Goal: Book appointment/travel/reservation

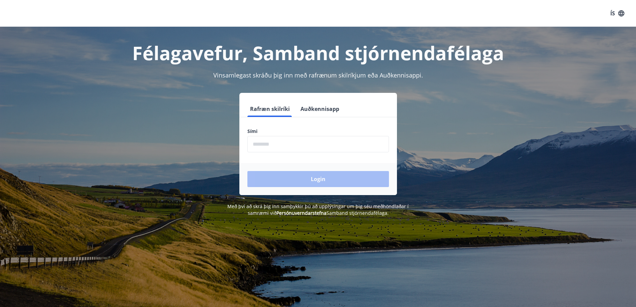
click at [290, 142] on input "phone" at bounding box center [318, 144] width 142 height 16
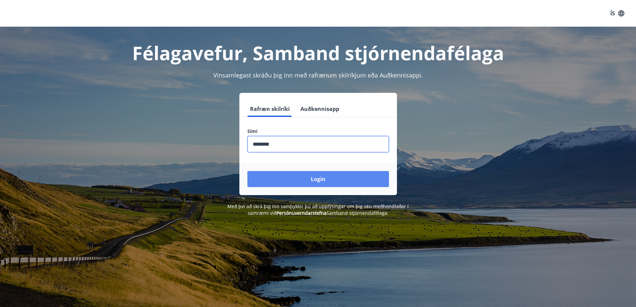
type input "********"
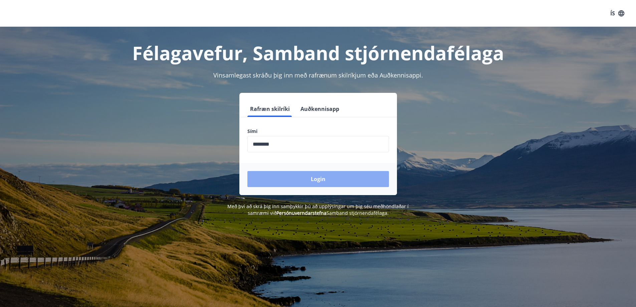
click at [303, 181] on button "Login" at bounding box center [318, 179] width 142 height 16
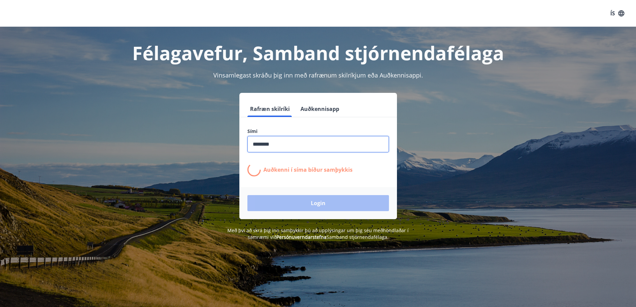
drag, startPoint x: 315, startPoint y: 140, endPoint x: 96, endPoint y: 150, distance: 219.2
click at [97, 151] on div "Rafræn skilríki Auðkennisapp Sími ​ Auðkenni í síma bíður samþykkis Login" at bounding box center [318, 156] width 465 height 126
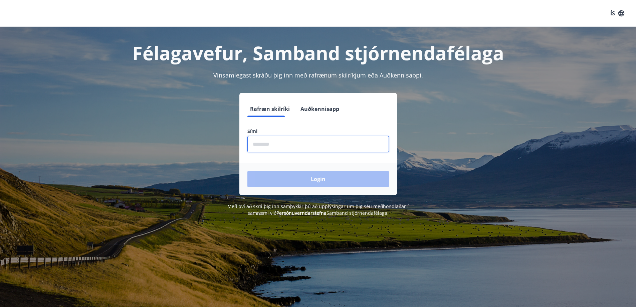
click at [300, 146] on input "phone" at bounding box center [318, 144] width 142 height 16
type input "********"
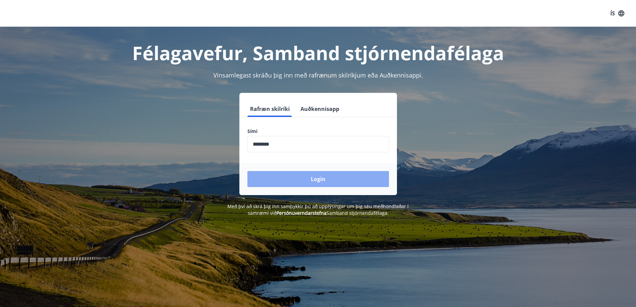
click at [311, 174] on button "Login" at bounding box center [318, 179] width 142 height 16
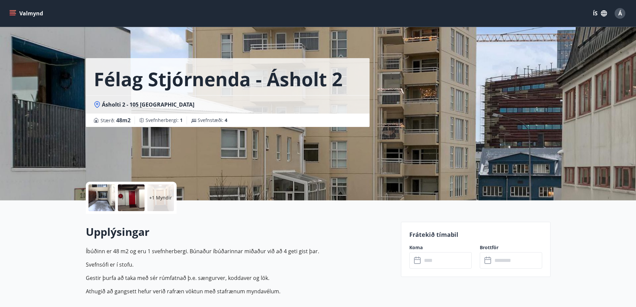
click at [34, 17] on button "Valmynd" at bounding box center [27, 13] width 38 height 12
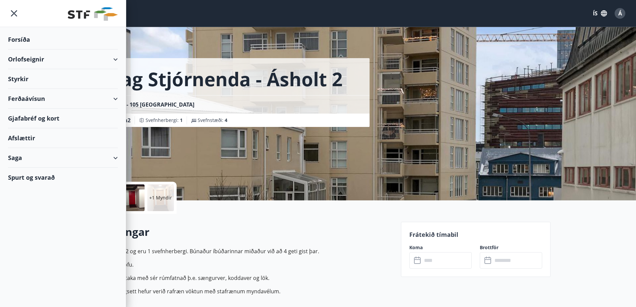
click at [56, 64] on div "Orlofseignir" at bounding box center [63, 59] width 110 height 20
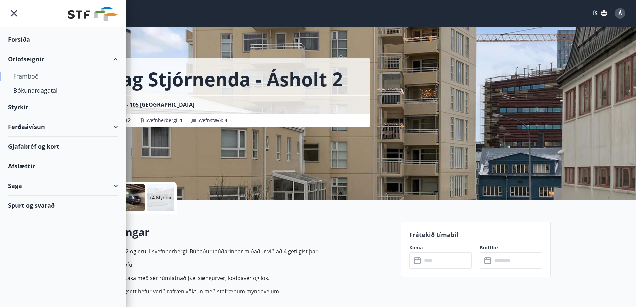
click at [38, 77] on div "Framboð" at bounding box center [62, 76] width 99 height 14
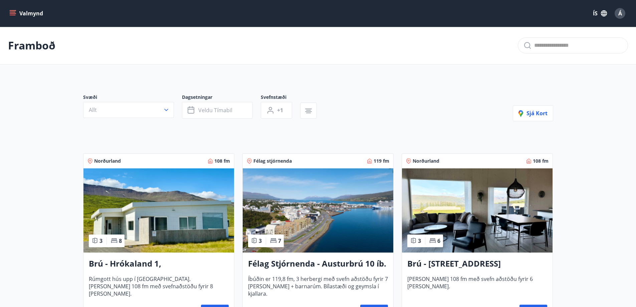
drag, startPoint x: 25, startPoint y: 12, endPoint x: 26, endPoint y: 18, distance: 6.1
click at [25, 12] on button "Valmynd" at bounding box center [27, 13] width 38 height 12
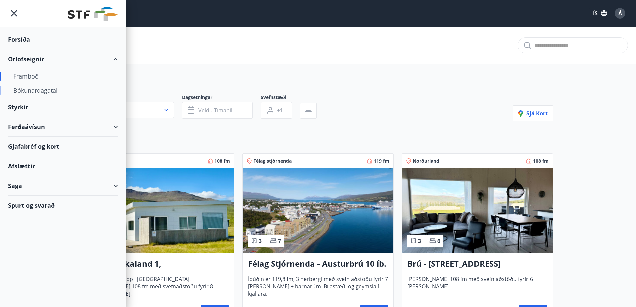
click at [40, 95] on div "Bókunardagatal" at bounding box center [62, 90] width 99 height 14
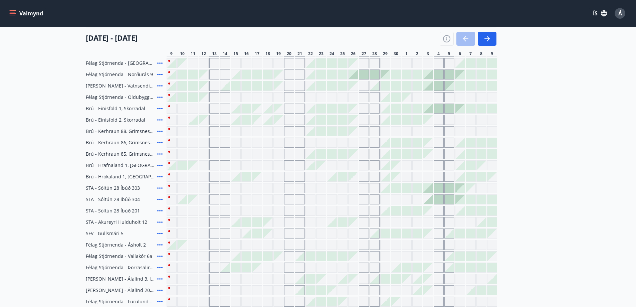
scroll to position [134, 0]
click at [162, 220] on icon at bounding box center [160, 221] width 8 height 8
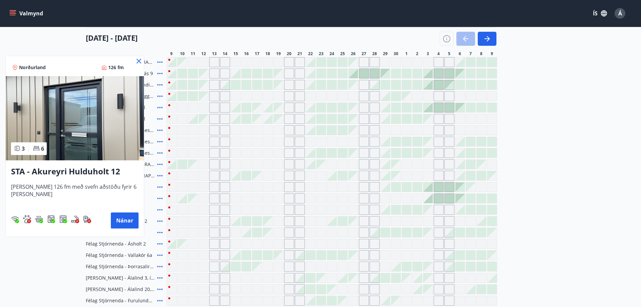
click at [135, 59] on icon at bounding box center [139, 61] width 8 height 8
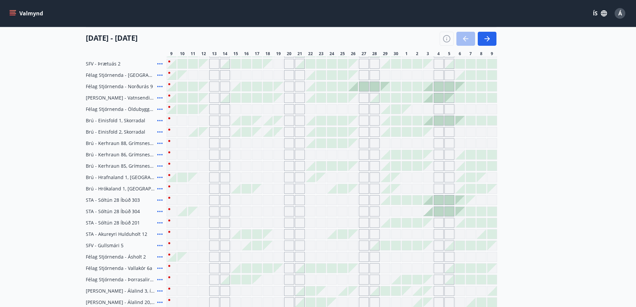
scroll to position [67, 0]
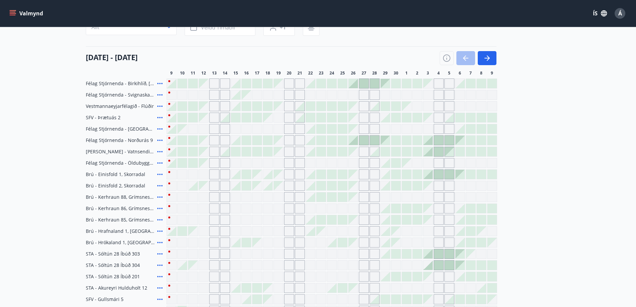
click at [238, 141] on div at bounding box center [235, 140] width 9 height 9
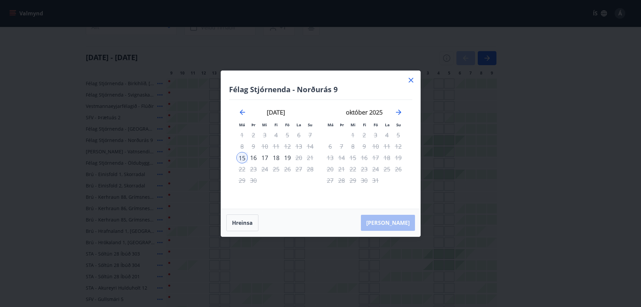
click at [278, 158] on div "18" at bounding box center [275, 157] width 11 height 11
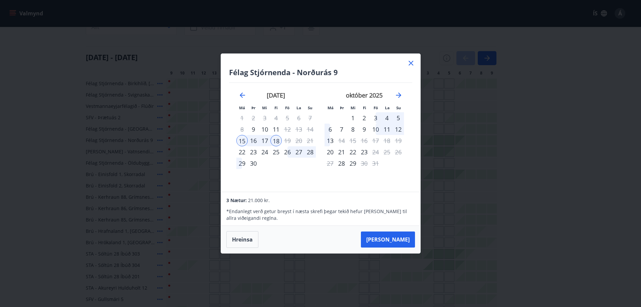
drag, startPoint x: 409, startPoint y: 62, endPoint x: 424, endPoint y: 36, distance: 29.3
click at [409, 62] on icon at bounding box center [411, 63] width 8 height 8
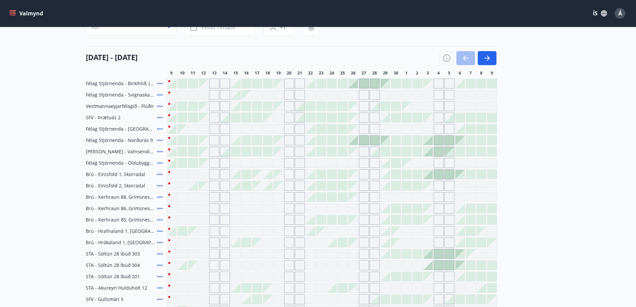
click at [159, 107] on icon at bounding box center [160, 106] width 8 height 8
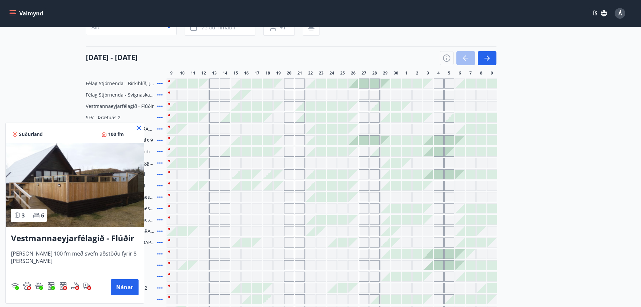
click at [138, 130] on icon at bounding box center [139, 128] width 8 height 8
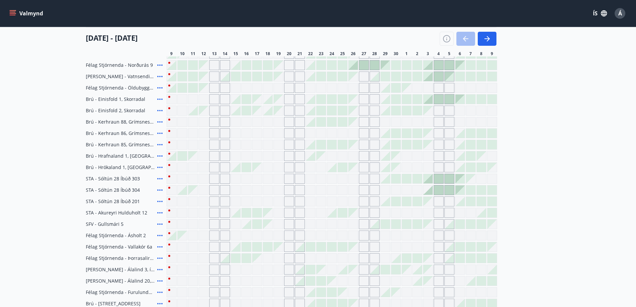
scroll to position [0, 0]
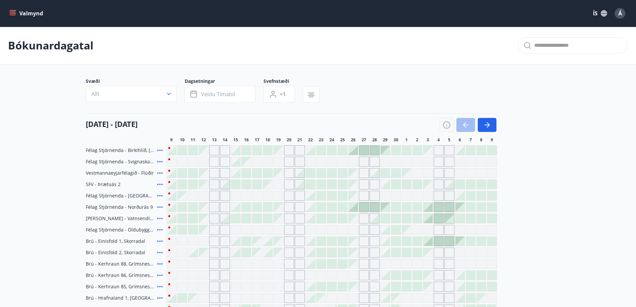
click at [163, 152] on icon at bounding box center [160, 150] width 8 height 8
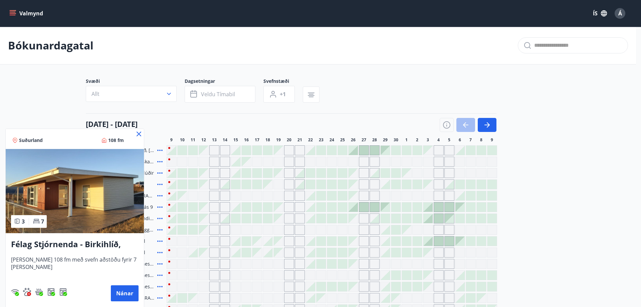
click at [49, 89] on div at bounding box center [320, 153] width 641 height 307
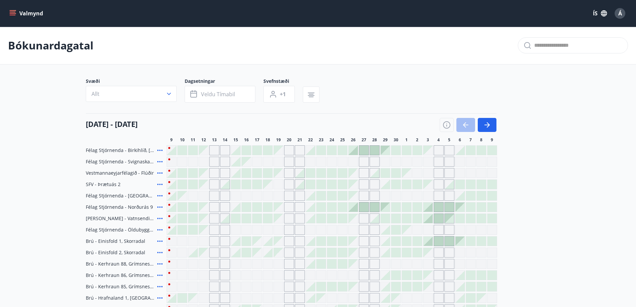
click at [160, 185] on icon at bounding box center [159, 184] width 5 height 1
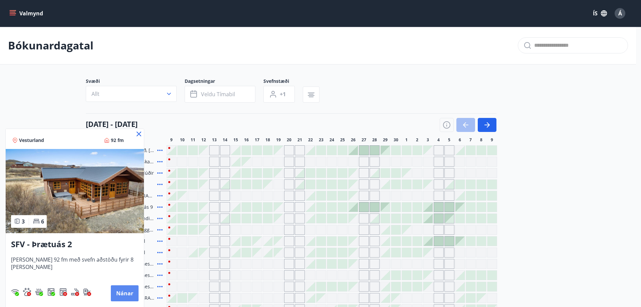
click at [123, 298] on button "Nánar" at bounding box center [125, 293] width 28 height 16
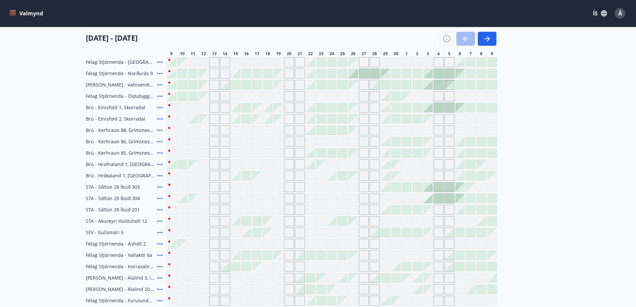
scroll to position [33, 0]
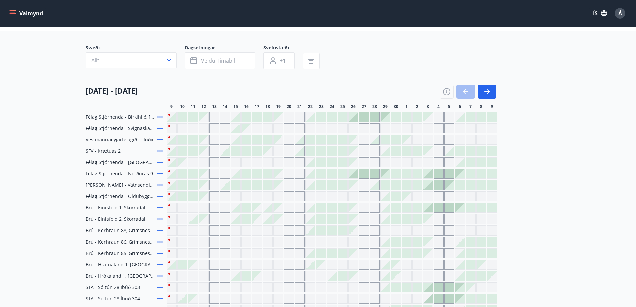
click at [161, 164] on icon at bounding box center [160, 162] width 8 height 8
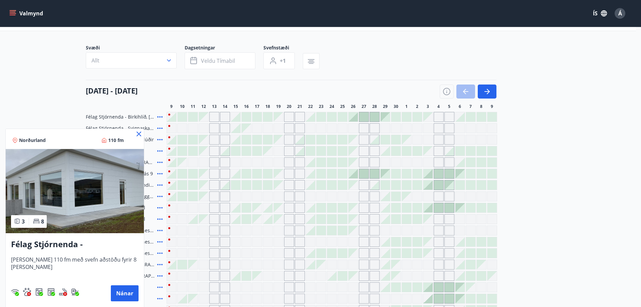
click at [137, 134] on icon at bounding box center [139, 134] width 8 height 8
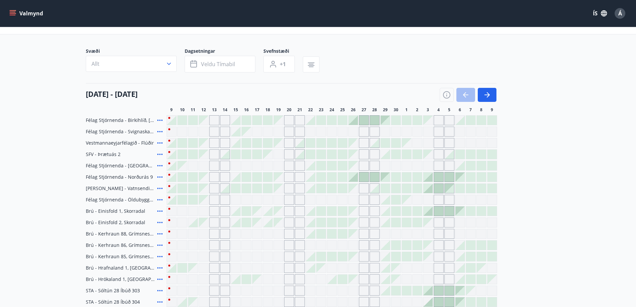
scroll to position [0, 0]
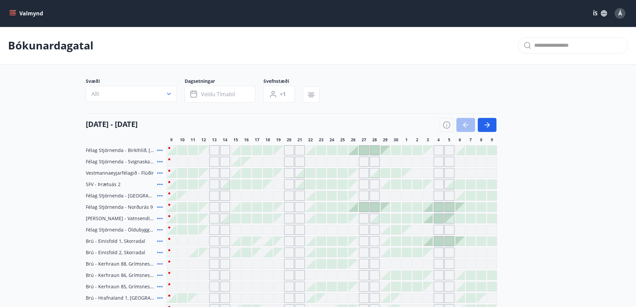
click at [15, 15] on icon "menu" at bounding box center [13, 15] width 6 height 1
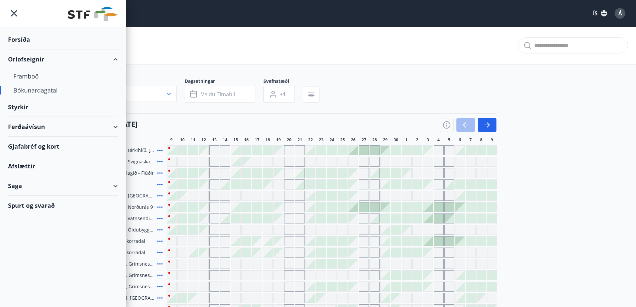
click at [103, 129] on div "Ferðaávísun" at bounding box center [63, 127] width 110 height 20
click at [114, 126] on div "Ferðaávísun" at bounding box center [63, 127] width 110 height 20
click at [15, 19] on icon "menu" at bounding box center [14, 13] width 12 height 12
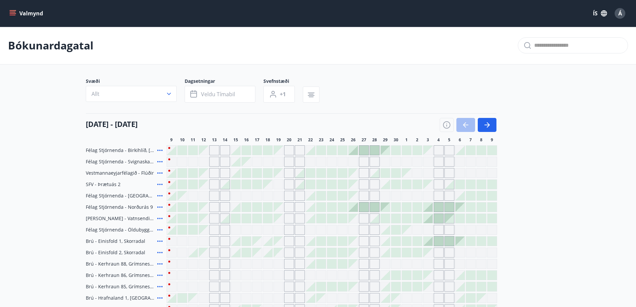
click at [11, 12] on icon "menu" at bounding box center [13, 12] width 6 height 1
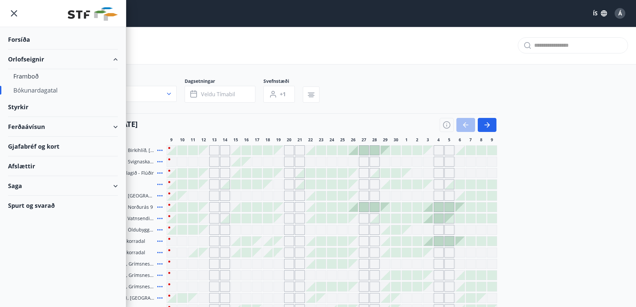
click at [117, 130] on div "Ferðaávísun" at bounding box center [63, 127] width 110 height 20
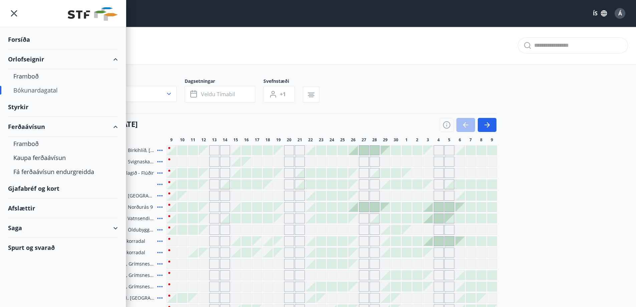
click at [105, 124] on div "Ferðaávísun" at bounding box center [63, 127] width 110 height 20
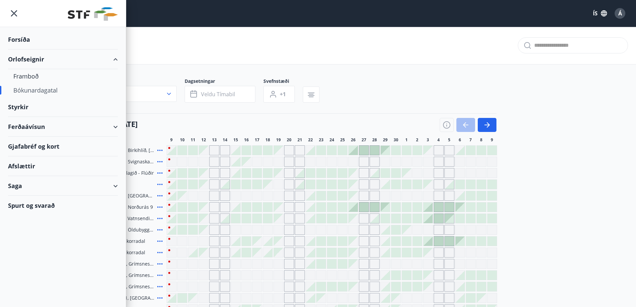
click at [100, 126] on div "Ferðaávísun" at bounding box center [63, 127] width 110 height 20
click at [115, 126] on div "Ferðaávísun" at bounding box center [63, 127] width 110 height 20
click at [112, 126] on div "Ferðaávísun" at bounding box center [63, 127] width 110 height 20
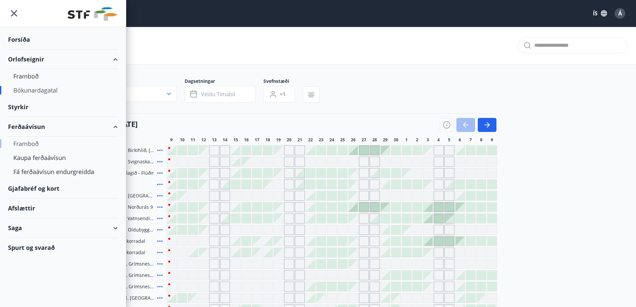
click at [17, 144] on div "Framboð" at bounding box center [62, 144] width 99 height 14
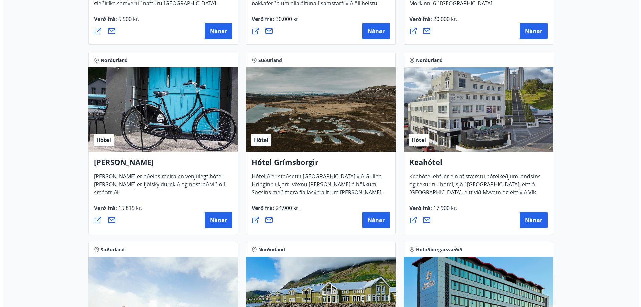
scroll to position [267, 0]
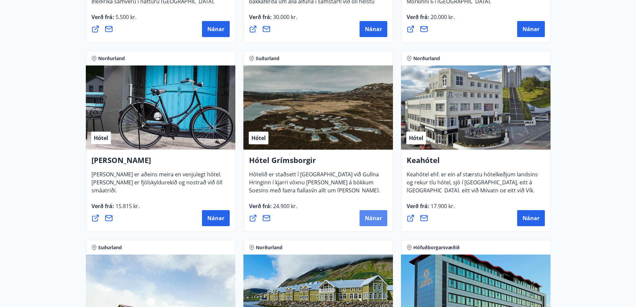
click at [372, 219] on span "Nánar" at bounding box center [373, 217] width 17 height 7
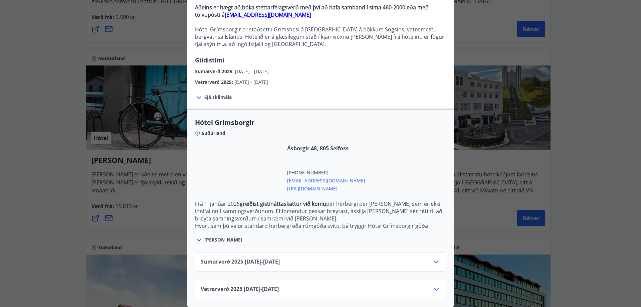
scroll to position [0, 0]
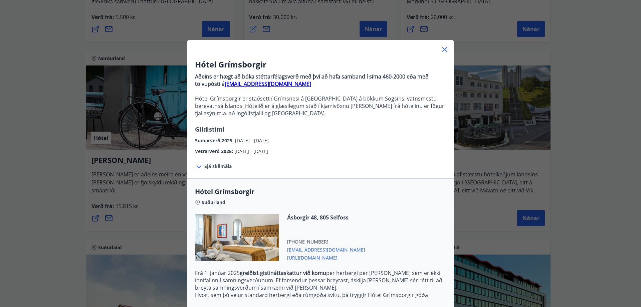
click at [445, 48] on icon at bounding box center [445, 49] width 8 height 8
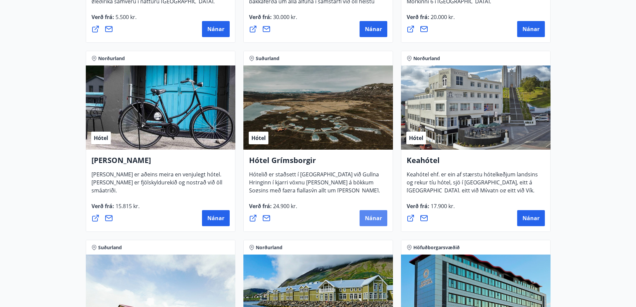
click at [382, 220] on span "Nánar" at bounding box center [373, 217] width 17 height 7
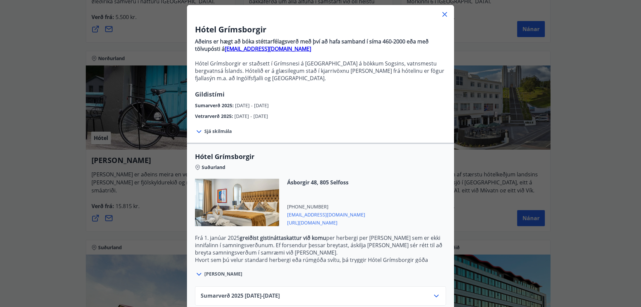
scroll to position [74, 0]
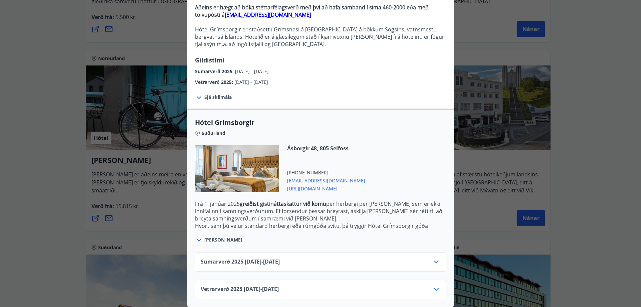
drag, startPoint x: 339, startPoint y: 181, endPoint x: 308, endPoint y: 185, distance: 30.9
click at [308, 185] on span "https://www.keahotels.is/is/hotel-grimsborgir" at bounding box center [326, 188] width 78 height 8
click at [309, 259] on div "Sumarverð 2025 16.05.25 - 30.09.25" at bounding box center [321, 264] width 240 height 13
click at [434, 258] on icon at bounding box center [436, 262] width 8 height 8
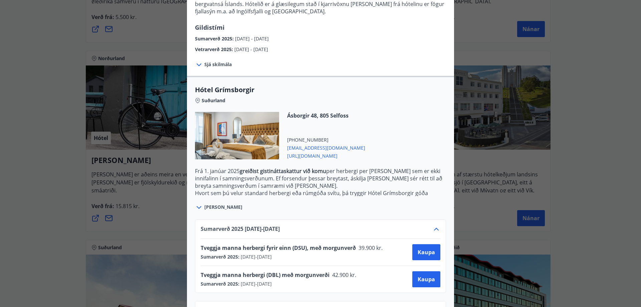
scroll to position [128, 0]
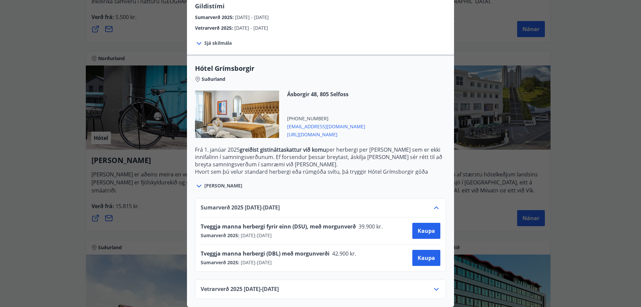
click at [437, 285] on icon at bounding box center [436, 289] width 8 height 8
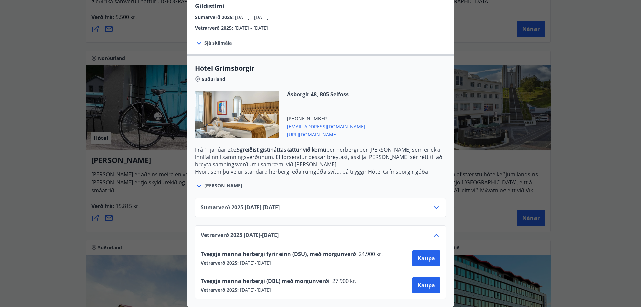
scroll to position [0, 0]
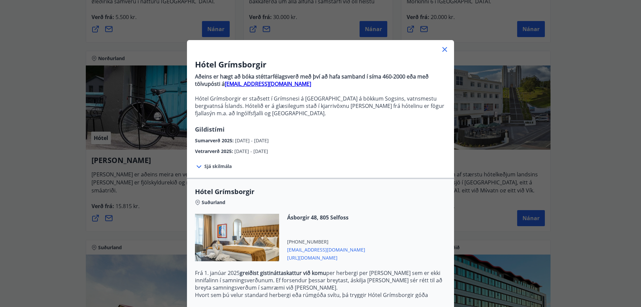
click at [39, 176] on div "Hótel Grímsborgir Aðeins er hægt að bóka stéttarfélagsverð með því að hafa samb…" at bounding box center [320, 153] width 641 height 307
click at [442, 51] on icon at bounding box center [445, 49] width 8 height 8
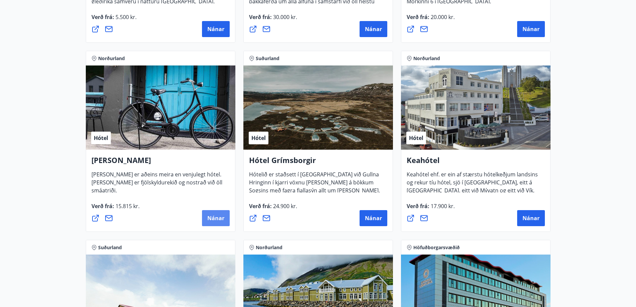
click at [223, 215] on span "Nánar" at bounding box center [215, 217] width 17 height 7
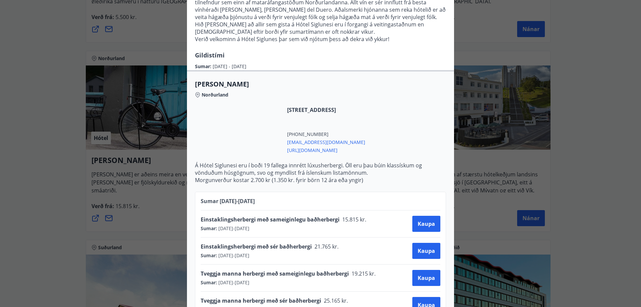
scroll to position [285, 0]
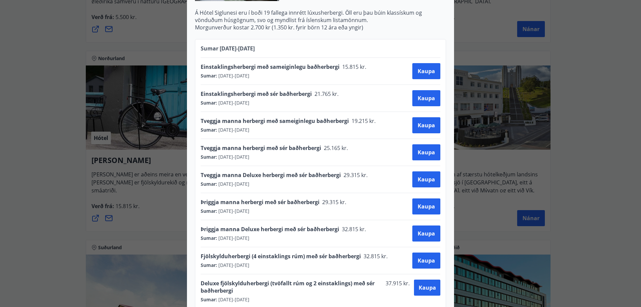
click at [36, 108] on div "Hótel Siglunes Ef þú hefur áhuga á að gista á fallegu og persónulegu hóteli sem…" at bounding box center [320, 153] width 641 height 307
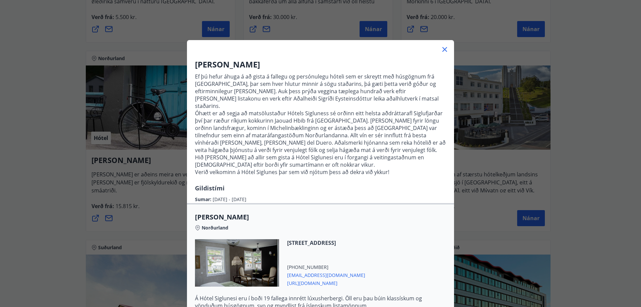
drag, startPoint x: 442, startPoint y: 48, endPoint x: 445, endPoint y: 58, distance: 10.7
click at [442, 48] on icon at bounding box center [445, 49] width 8 height 8
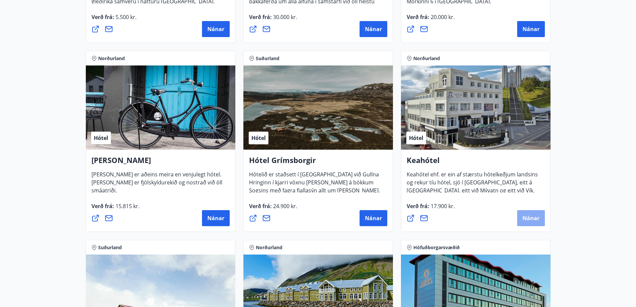
click at [534, 222] on button "Nánar" at bounding box center [531, 218] width 28 height 16
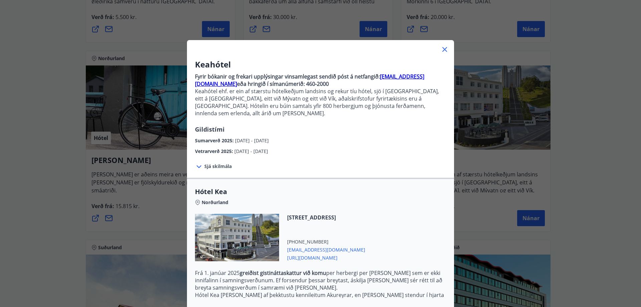
click at [443, 48] on icon at bounding box center [444, 49] width 5 height 5
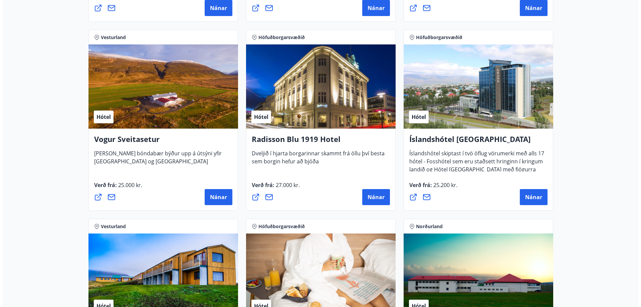
scroll to position [1235, 0]
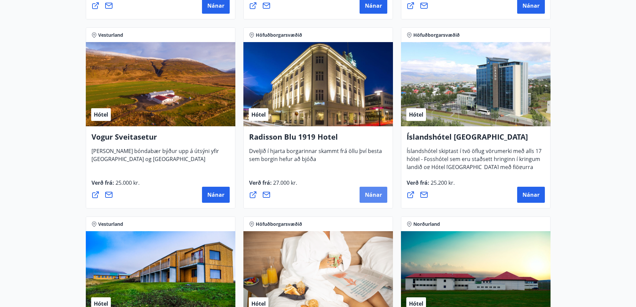
click at [381, 191] on span "Nánar" at bounding box center [373, 194] width 17 height 7
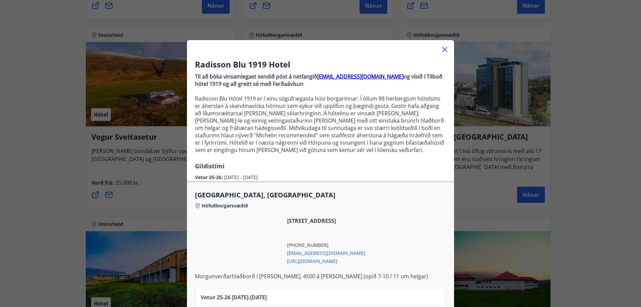
scroll to position [47, 0]
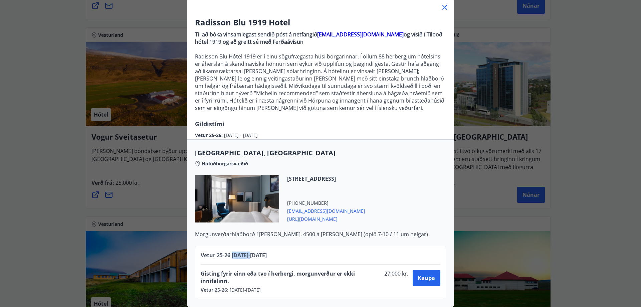
drag, startPoint x: 230, startPoint y: 250, endPoint x: 253, endPoint y: 254, distance: 22.8
click at [253, 254] on div "Vetur 25-26 01.10.25 - 30.04.26" at bounding box center [321, 257] width 240 height 13
click at [360, 253] on div "Vetur 25-26 01.10.25 - 30.04.26" at bounding box center [321, 257] width 240 height 13
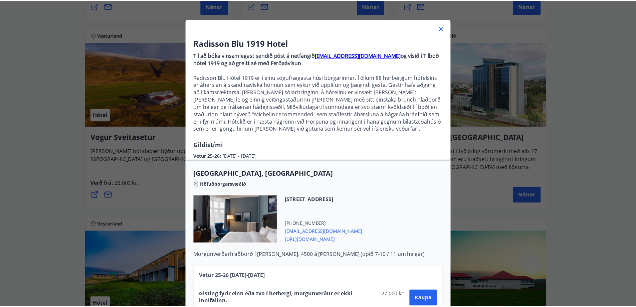
scroll to position [0, 0]
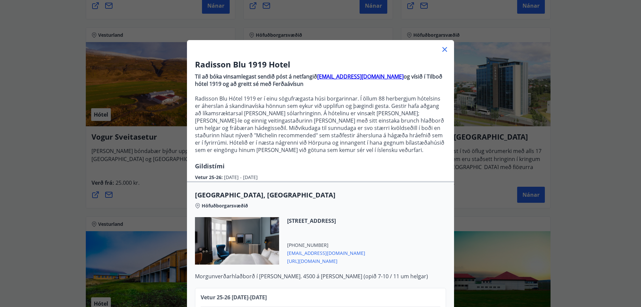
click at [441, 49] on icon at bounding box center [445, 49] width 8 height 8
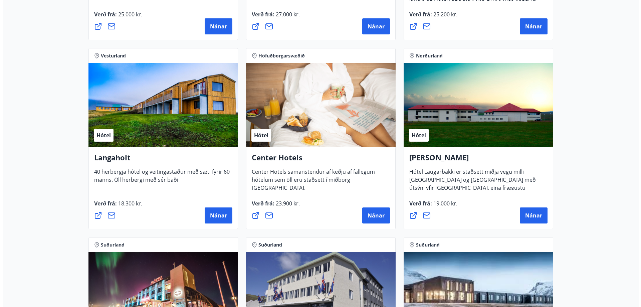
scroll to position [1402, 0]
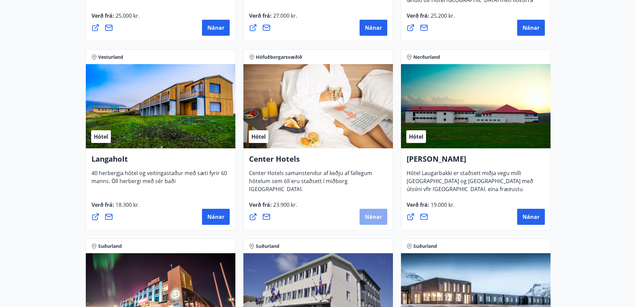
click at [375, 212] on button "Nánar" at bounding box center [374, 217] width 28 height 16
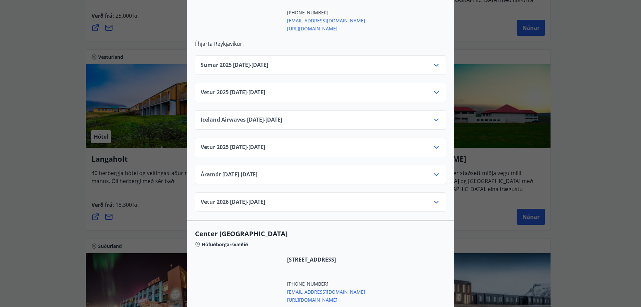
scroll to position [300, 0]
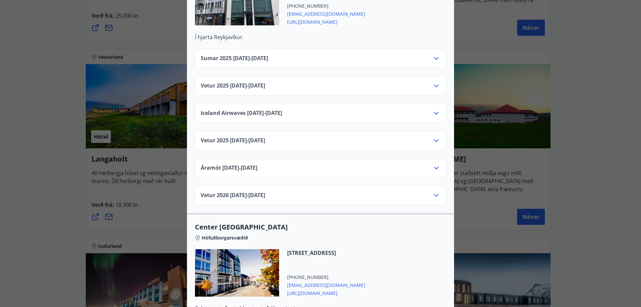
click at [393, 111] on div "Iceland Airwaves 06.11.25 - 08.11.25" at bounding box center [321, 115] width 240 height 13
click at [434, 109] on icon at bounding box center [436, 113] width 8 height 8
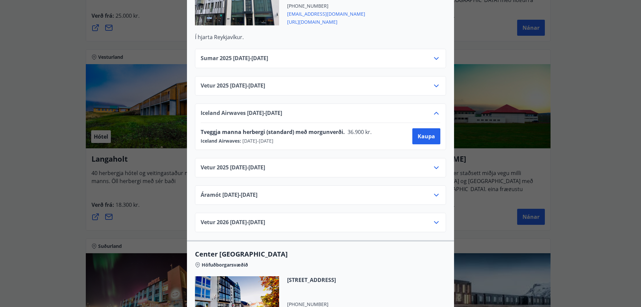
click at [433, 109] on icon at bounding box center [436, 113] width 8 height 8
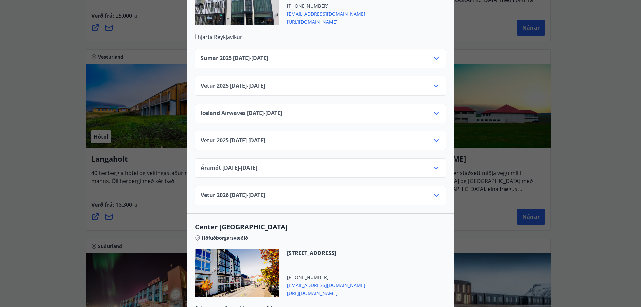
click at [433, 54] on icon at bounding box center [436, 58] width 8 height 8
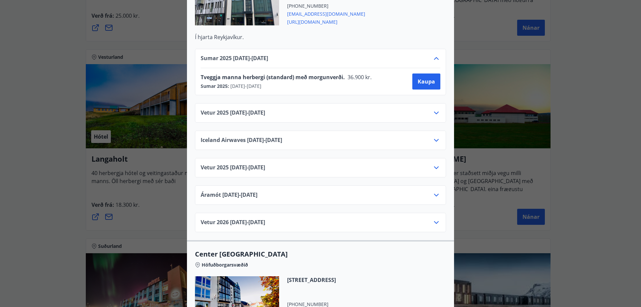
click at [434, 54] on icon at bounding box center [436, 58] width 8 height 8
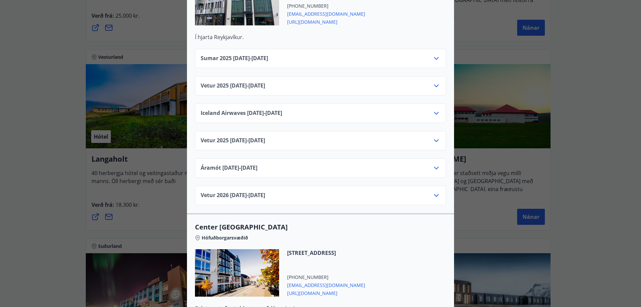
click at [434, 54] on icon at bounding box center [436, 58] width 8 height 8
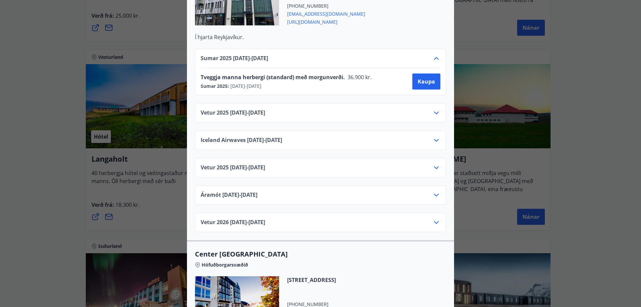
click at [436, 54] on icon at bounding box center [436, 58] width 8 height 8
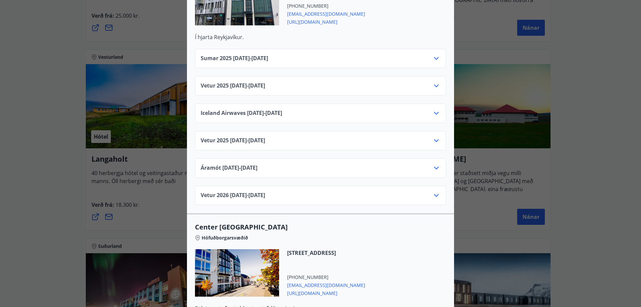
click at [437, 82] on icon at bounding box center [436, 86] width 8 height 8
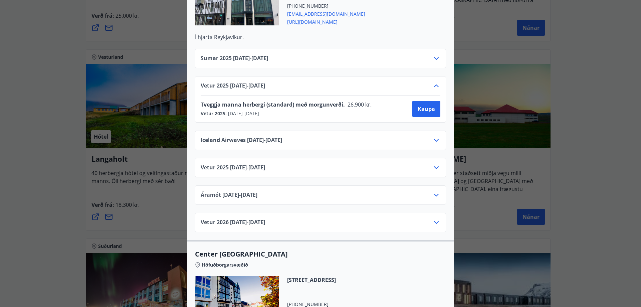
click at [437, 82] on icon at bounding box center [436, 86] width 8 height 8
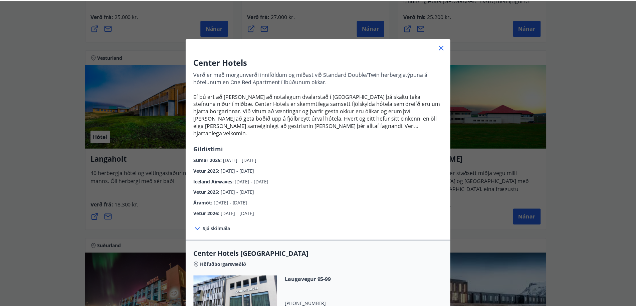
scroll to position [0, 0]
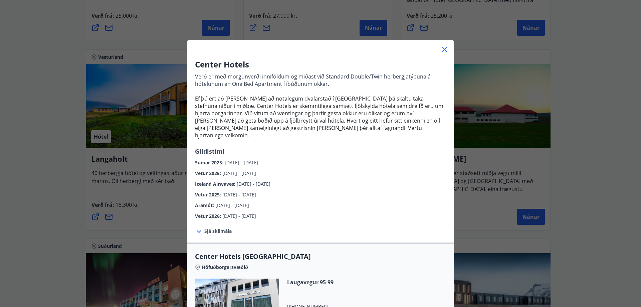
drag, startPoint x: 442, startPoint y: 51, endPoint x: 438, endPoint y: 63, distance: 12.6
click at [442, 51] on icon at bounding box center [445, 49] width 8 height 8
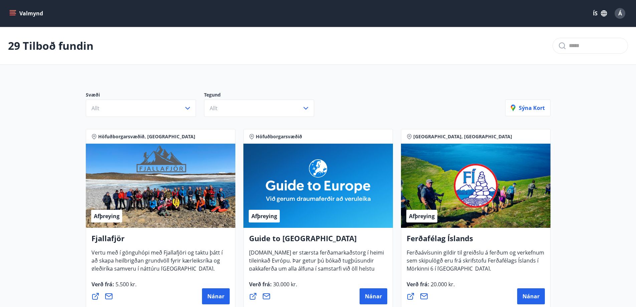
click at [15, 12] on icon "menu" at bounding box center [12, 13] width 7 height 7
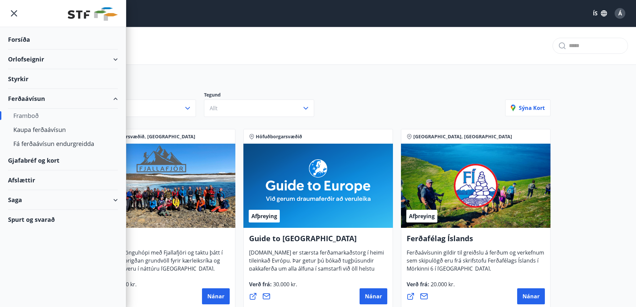
click at [58, 60] on div "Orlofseignir" at bounding box center [63, 59] width 110 height 20
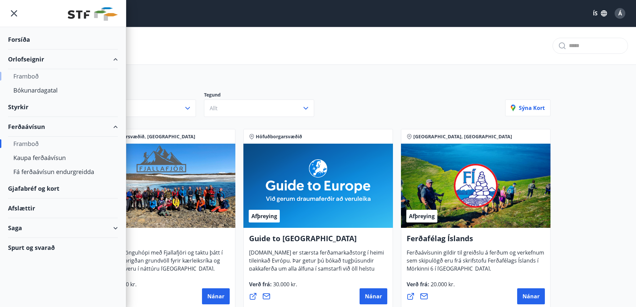
click at [32, 75] on div "Framboð" at bounding box center [62, 76] width 99 height 14
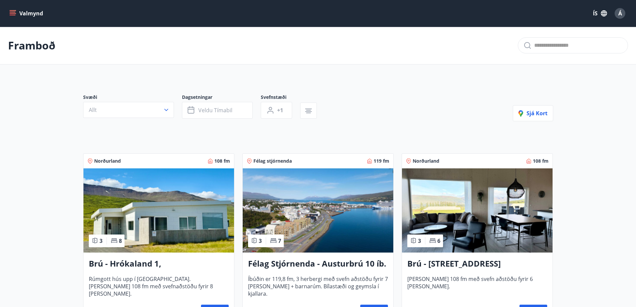
click at [20, 15] on button "Valmynd" at bounding box center [27, 13] width 38 height 12
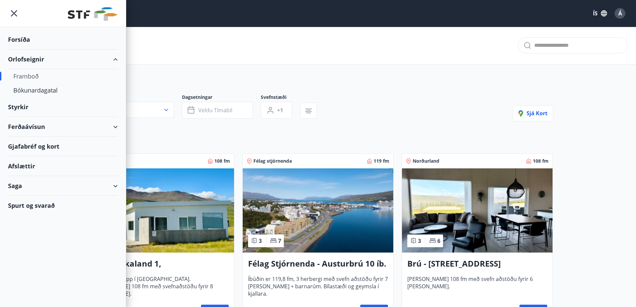
click at [50, 74] on div "Framboð" at bounding box center [62, 76] width 99 height 14
click at [24, 75] on div "Framboð" at bounding box center [62, 76] width 99 height 14
click at [29, 78] on div "Framboð" at bounding box center [62, 76] width 99 height 14
click at [42, 88] on div "Bókunardagatal" at bounding box center [62, 90] width 99 height 14
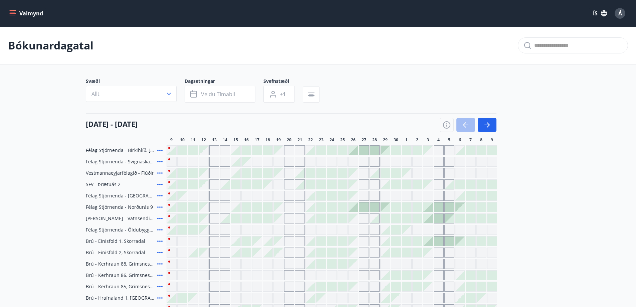
drag, startPoint x: 482, startPoint y: 126, endPoint x: 617, endPoint y: 178, distance: 144.7
click at [482, 126] on button "button" at bounding box center [487, 125] width 19 height 14
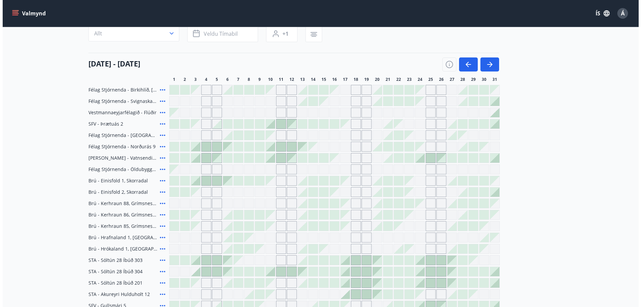
scroll to position [67, 0]
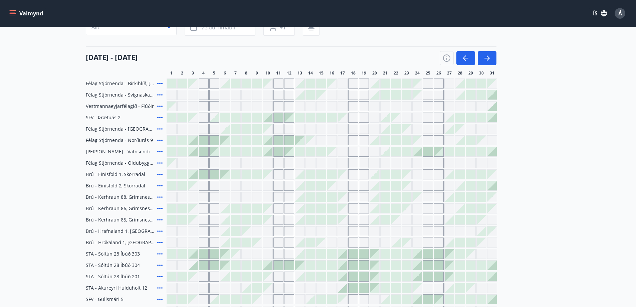
click at [159, 173] on icon at bounding box center [160, 174] width 8 height 8
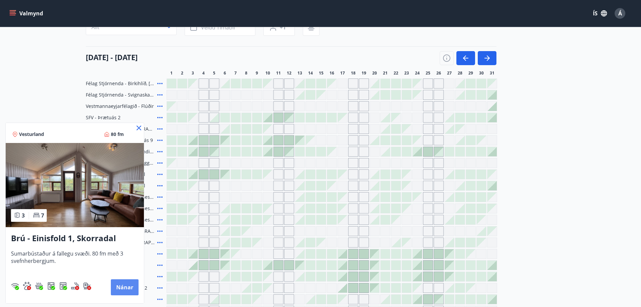
click at [127, 288] on button "Nánar" at bounding box center [125, 287] width 28 height 16
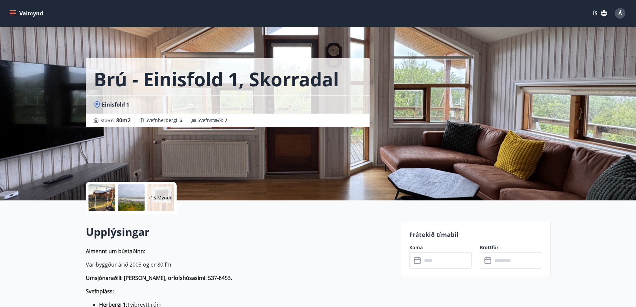
click at [141, 205] on div at bounding box center [131, 197] width 27 height 27
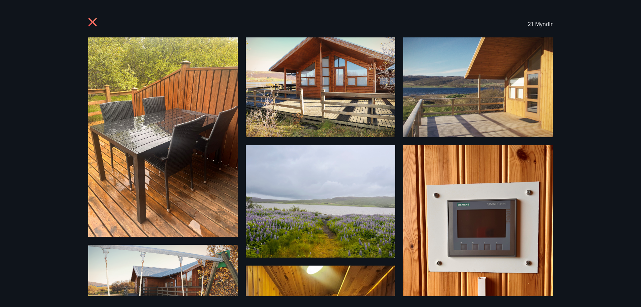
click at [93, 20] on icon at bounding box center [93, 23] width 11 height 11
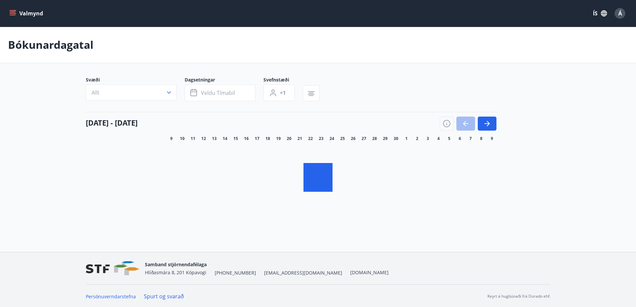
scroll to position [1, 0]
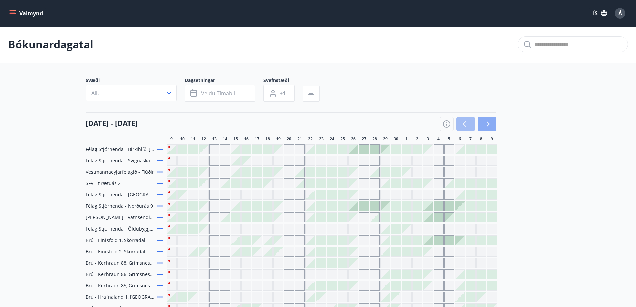
click at [488, 127] on icon "button" at bounding box center [487, 124] width 8 height 8
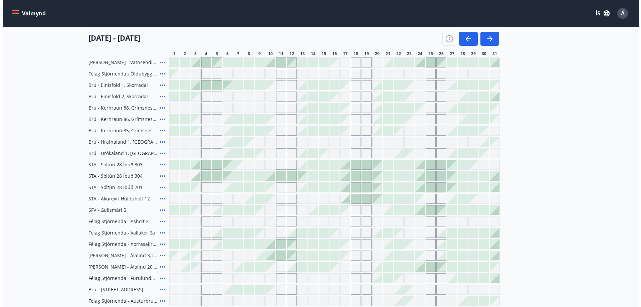
scroll to position [37, 0]
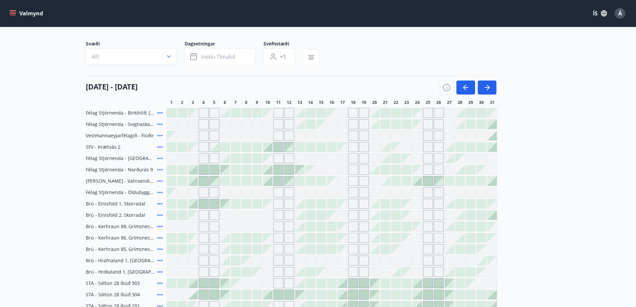
click at [203, 169] on div at bounding box center [203, 169] width 9 height 9
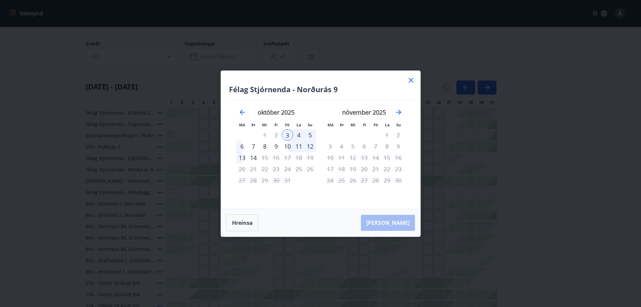
click at [414, 81] on icon at bounding box center [411, 80] width 8 height 8
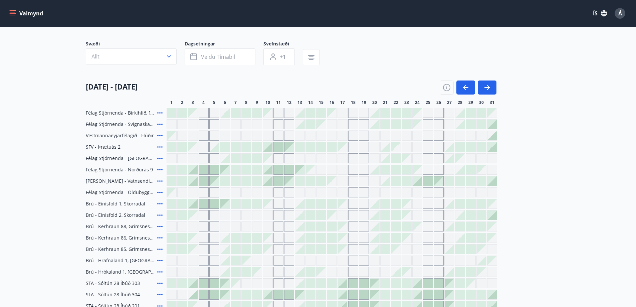
click at [161, 204] on icon at bounding box center [160, 204] width 8 height 8
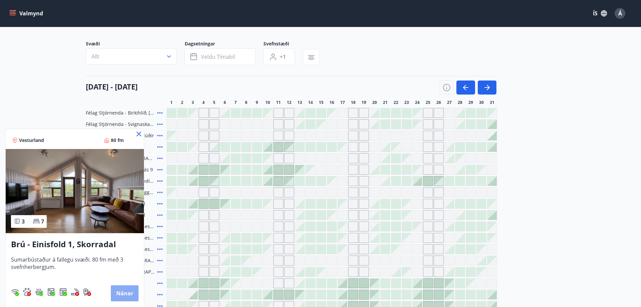
drag, startPoint x: 124, startPoint y: 295, endPoint x: 120, endPoint y: 290, distance: 5.9
click at [123, 287] on button "Nánar" at bounding box center [125, 293] width 28 height 16
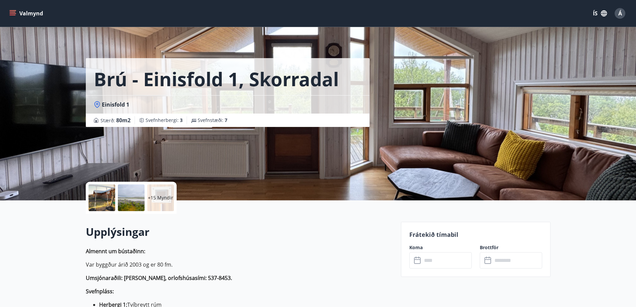
click at [107, 197] on div at bounding box center [101, 197] width 27 height 27
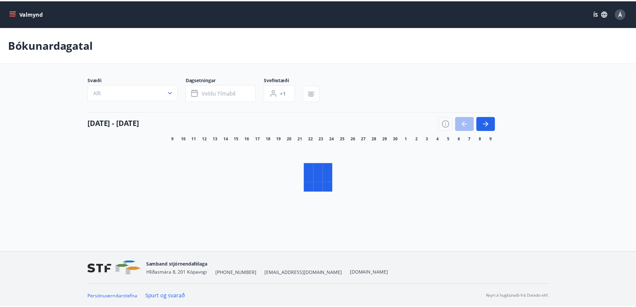
scroll to position [1, 0]
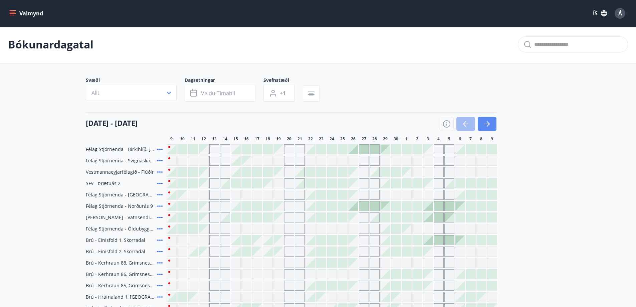
click at [485, 117] on div "09 september - 09 október" at bounding box center [291, 121] width 411 height 19
click at [486, 125] on icon "button" at bounding box center [487, 124] width 8 height 8
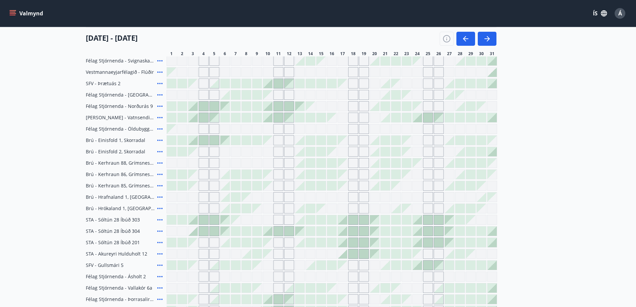
scroll to position [101, 0]
click at [160, 117] on icon at bounding box center [159, 117] width 5 height 1
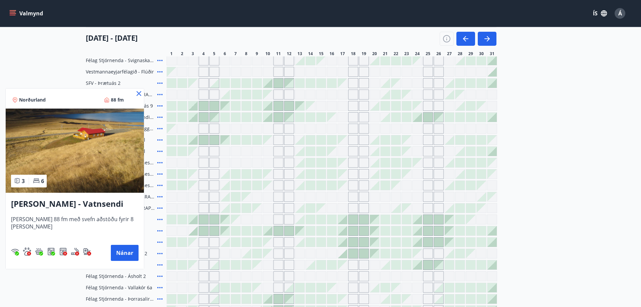
click at [137, 94] on icon at bounding box center [139, 93] width 5 height 5
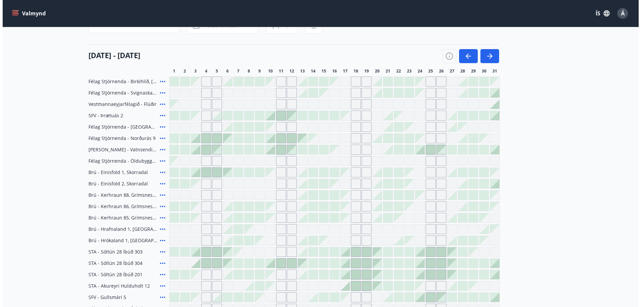
scroll to position [71, 0]
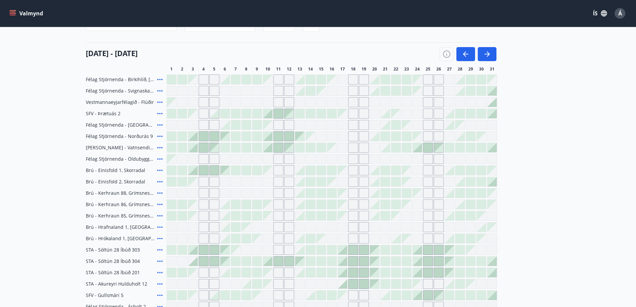
click at [162, 89] on icon at bounding box center [160, 91] width 8 height 8
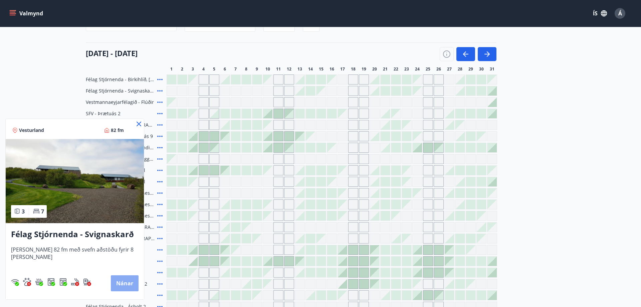
click at [124, 285] on button "Nánar" at bounding box center [125, 283] width 28 height 16
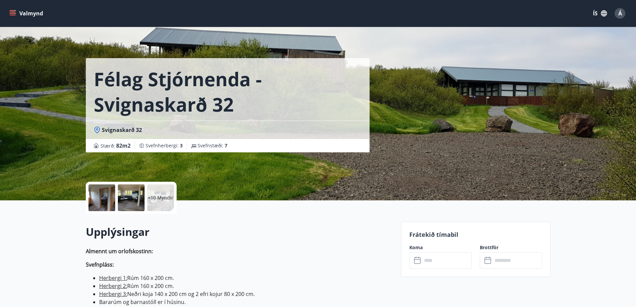
click at [104, 203] on div at bounding box center [101, 197] width 27 height 27
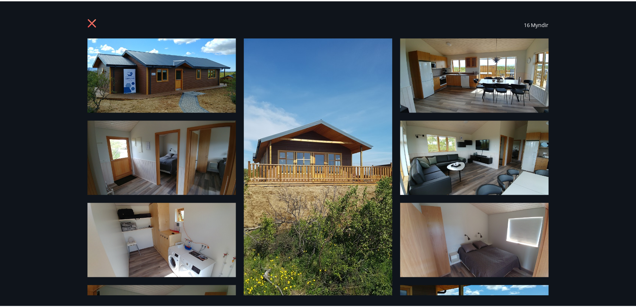
scroll to position [1, 0]
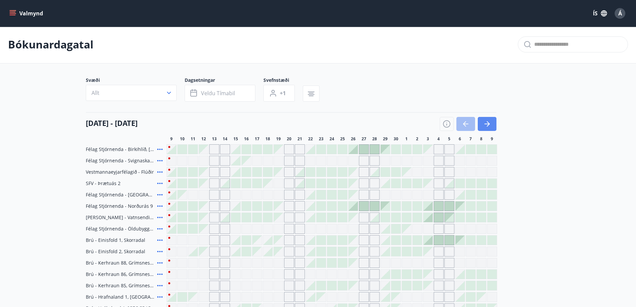
click at [486, 124] on icon "button" at bounding box center [486, 124] width 5 height 1
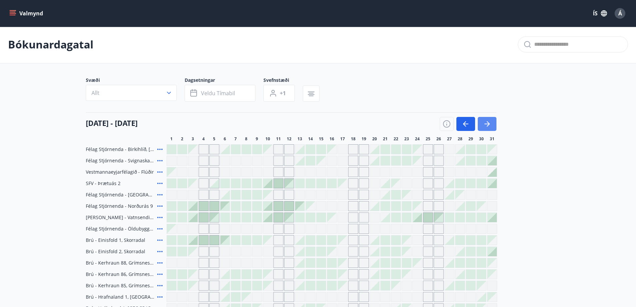
click at [491, 125] on button "button" at bounding box center [487, 124] width 19 height 14
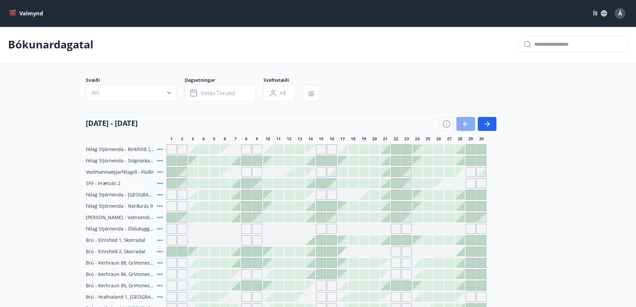
drag, startPoint x: 461, startPoint y: 123, endPoint x: 465, endPoint y: 121, distance: 4.5
click at [462, 124] on icon "button" at bounding box center [466, 124] width 8 height 8
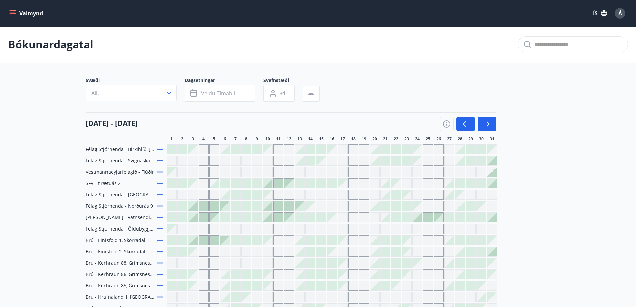
click at [206, 239] on div at bounding box center [203, 239] width 9 height 9
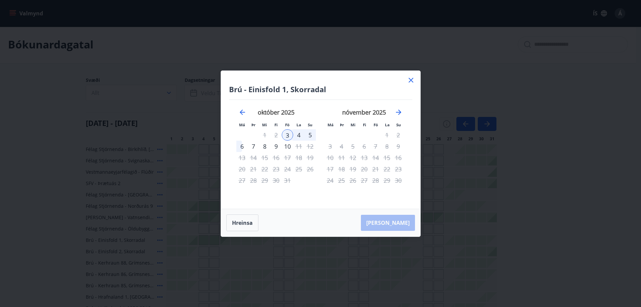
click at [406, 81] on div "Brú - Einisfold 1, Skorradal Má Þr Mi Fi Fö La Su Má Þr Mi Fi Fö La Su septembe…" at bounding box center [320, 140] width 199 height 138
click at [413, 79] on icon at bounding box center [411, 80] width 8 height 8
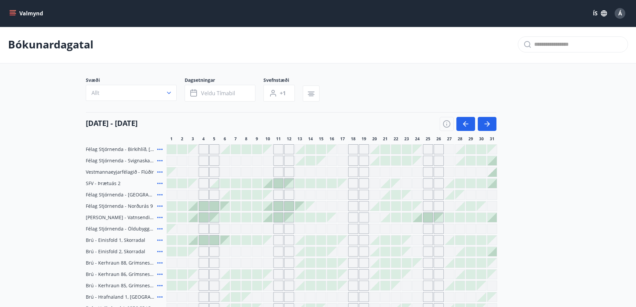
click at [160, 184] on icon at bounding box center [160, 183] width 8 height 8
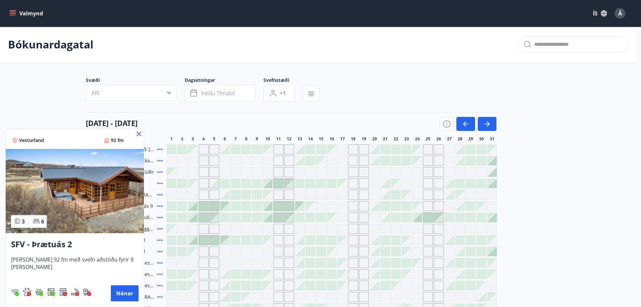
click at [135, 135] on icon at bounding box center [139, 134] width 8 height 8
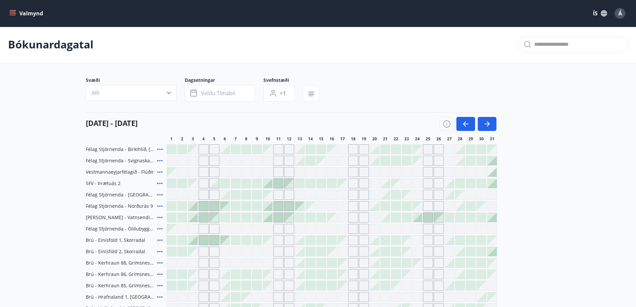
click at [201, 243] on div at bounding box center [203, 239] width 9 height 9
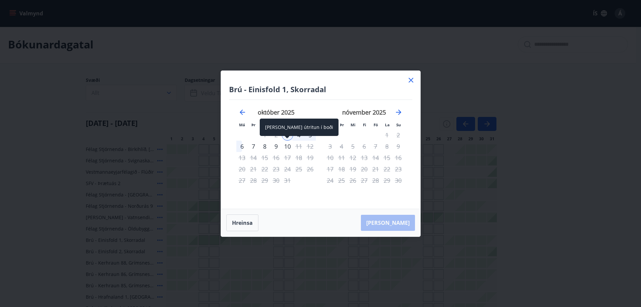
click at [289, 137] on div "Aðeins útritun í boði" at bounding box center [299, 130] width 79 height 22
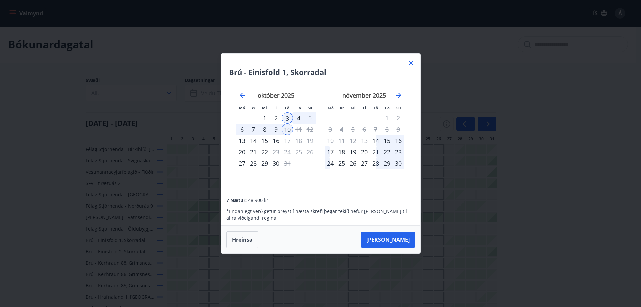
click at [244, 133] on div "6" at bounding box center [241, 129] width 11 height 11
click at [282, 120] on div "3" at bounding box center [287, 117] width 11 height 11
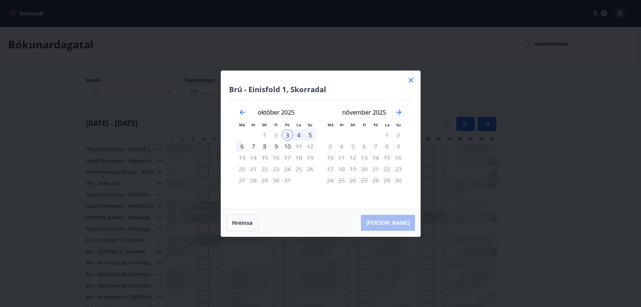
click at [242, 150] on div "6" at bounding box center [241, 146] width 11 height 11
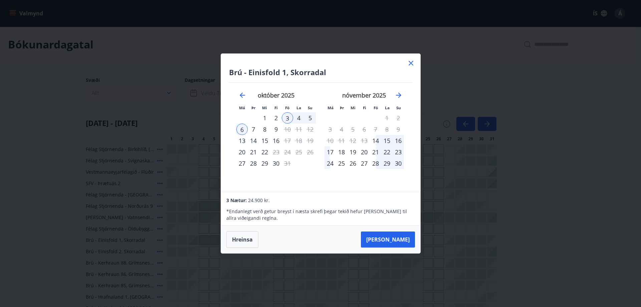
click at [277, 117] on div "2" at bounding box center [275, 117] width 11 height 11
drag, startPoint x: 267, startPoint y: 117, endPoint x: 286, endPoint y: 142, distance: 30.8
click at [267, 118] on div "1" at bounding box center [264, 117] width 11 height 11
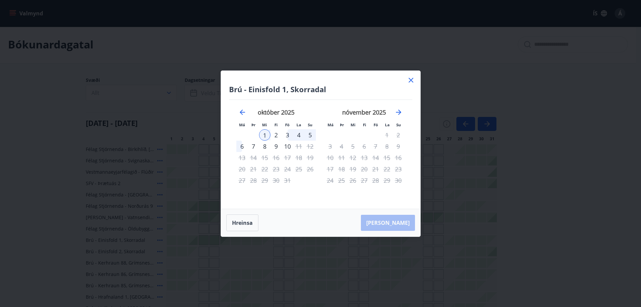
click at [264, 135] on div "1" at bounding box center [264, 134] width 11 height 11
click at [275, 137] on div "2" at bounding box center [275, 134] width 11 height 11
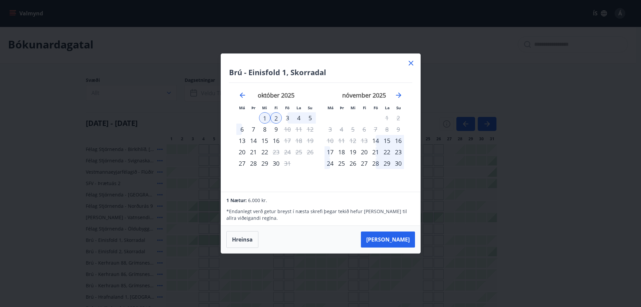
click at [310, 121] on div "5" at bounding box center [309, 117] width 11 height 11
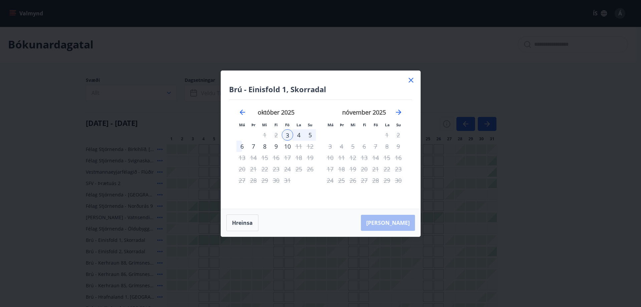
click at [274, 133] on div "2" at bounding box center [275, 134] width 11 height 11
click at [288, 135] on div "3" at bounding box center [287, 134] width 11 height 11
click at [410, 79] on icon at bounding box center [411, 80] width 5 height 5
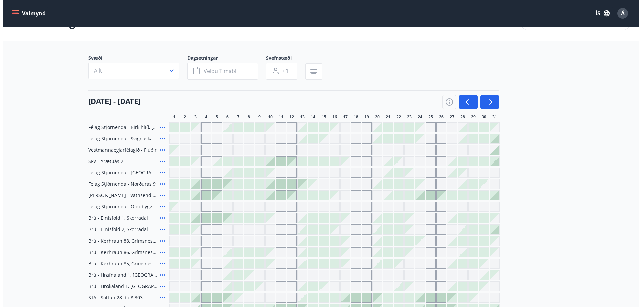
scroll to position [34, 0]
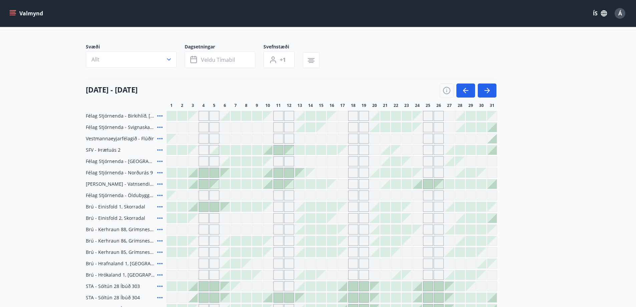
click at [182, 204] on div at bounding box center [182, 206] width 9 height 9
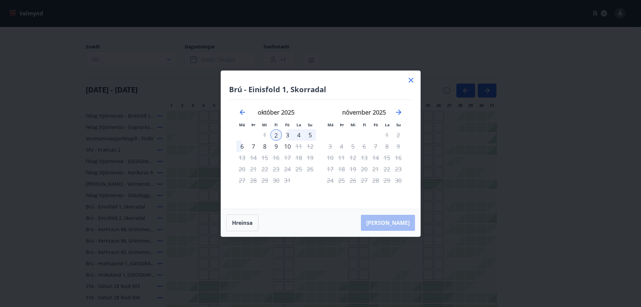
click at [239, 147] on div "6" at bounding box center [241, 146] width 11 height 11
